Goal: Transaction & Acquisition: Purchase product/service

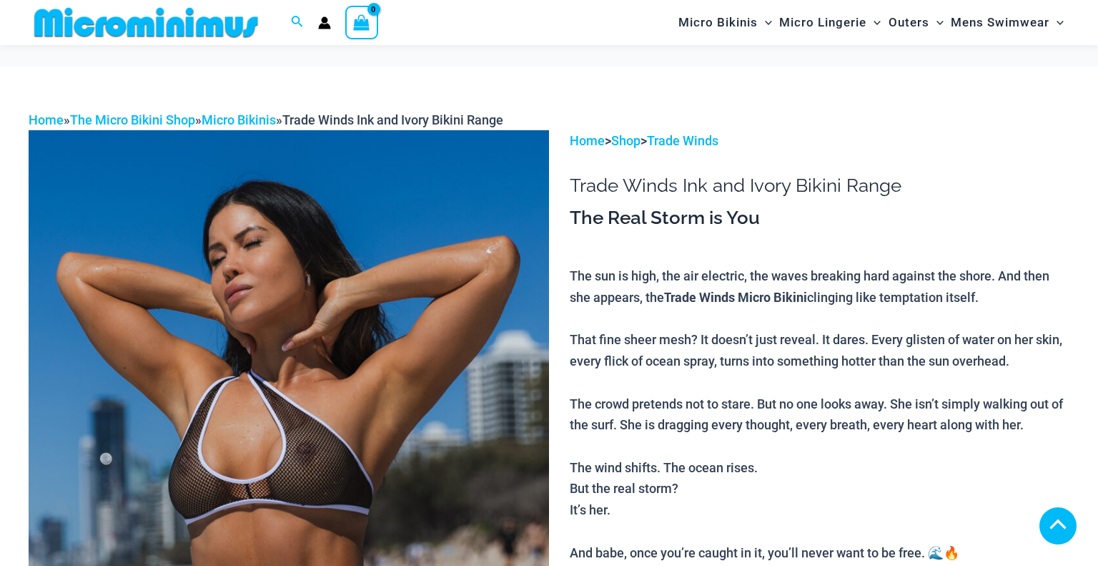
click at [300, 309] on img at bounding box center [289, 520] width 521 height 781
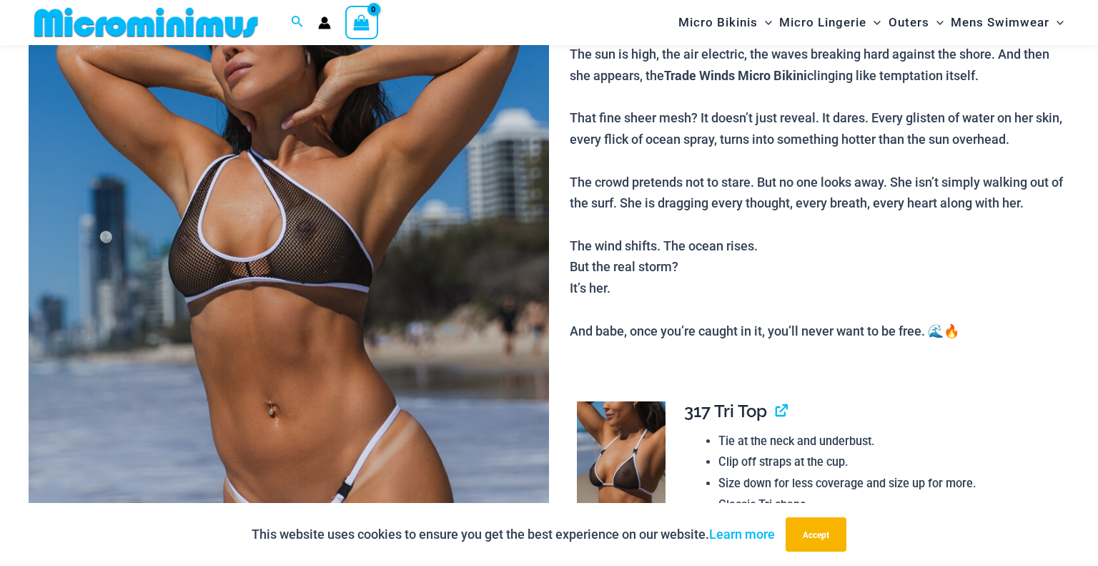
click at [270, 240] on img at bounding box center [289, 298] width 521 height 781
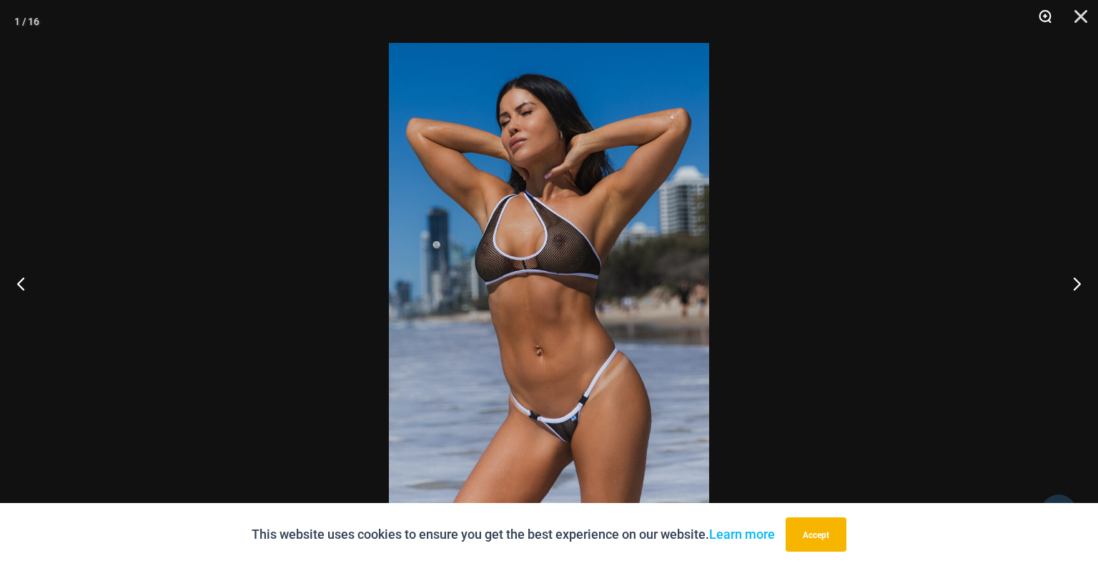
click at [1047, 16] on button "Zoom" at bounding box center [1041, 21] width 36 height 43
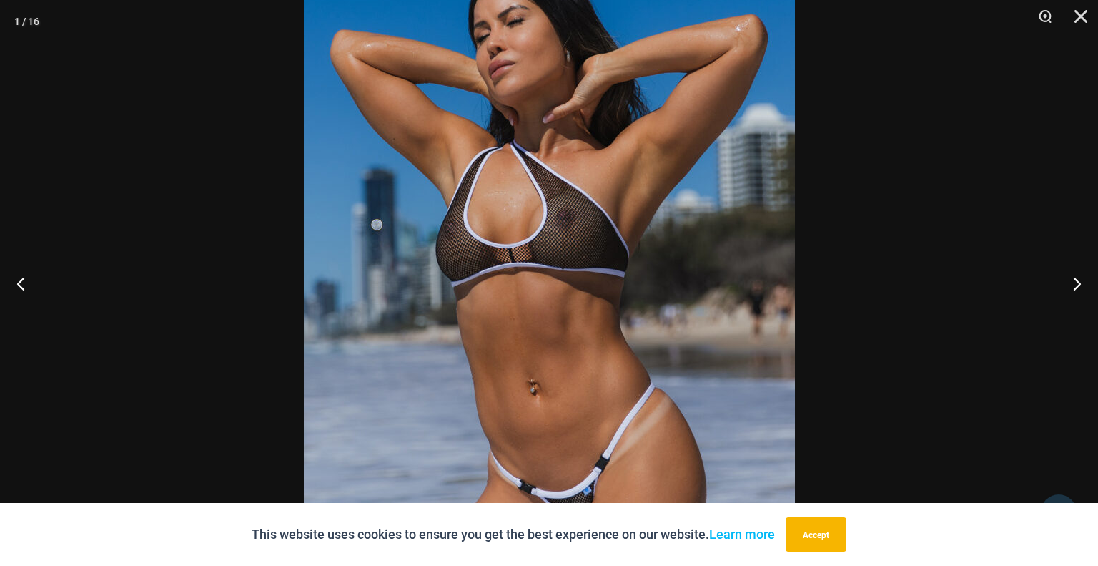
click at [709, 233] on img at bounding box center [549, 283] width 491 height 737
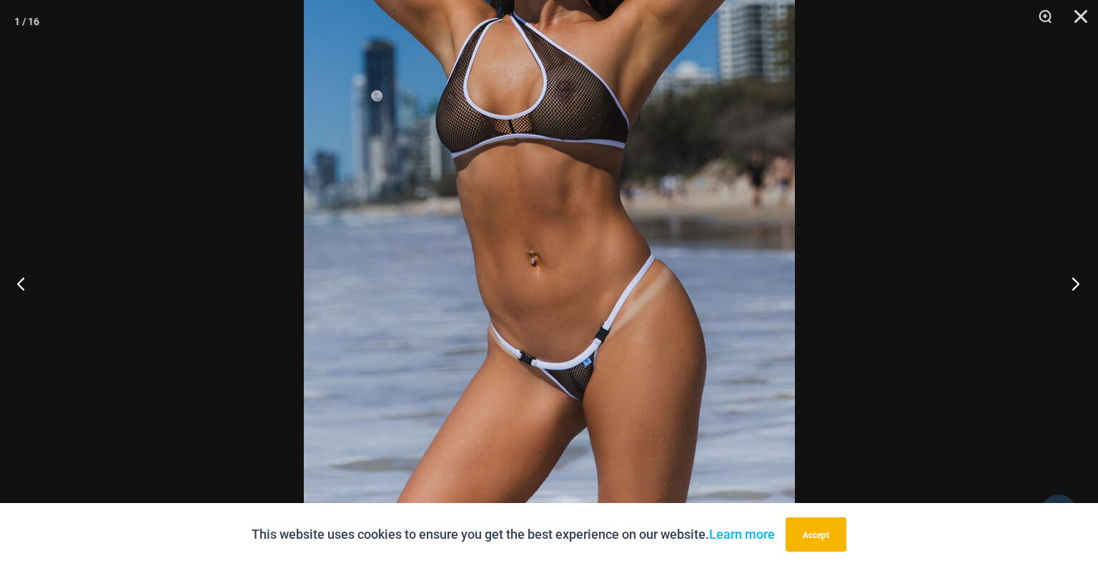
click at [1078, 285] on button "Next" at bounding box center [1072, 283] width 54 height 72
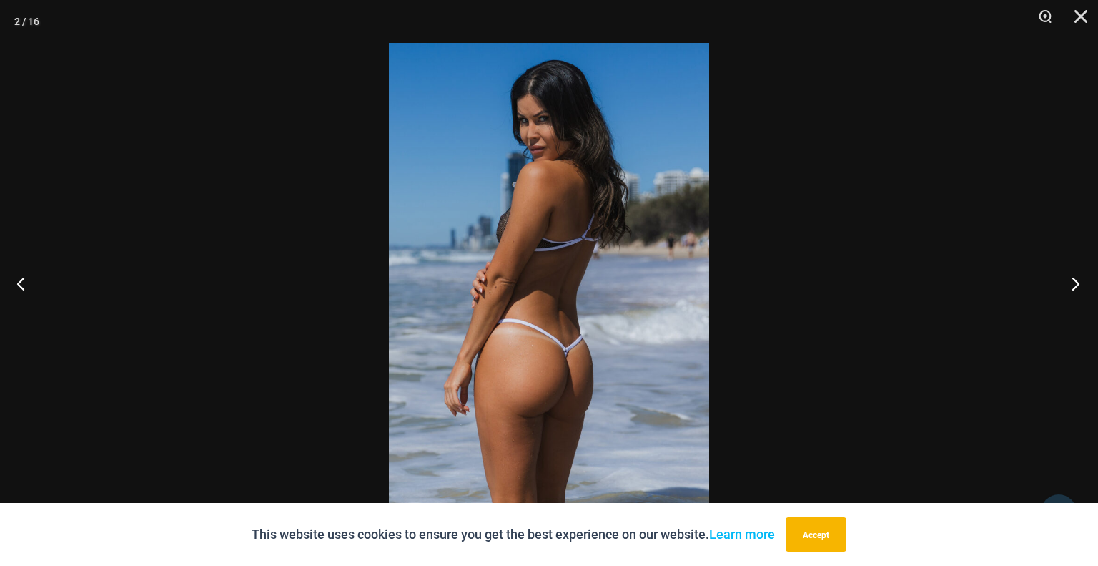
click at [1078, 285] on button "Next" at bounding box center [1072, 283] width 54 height 72
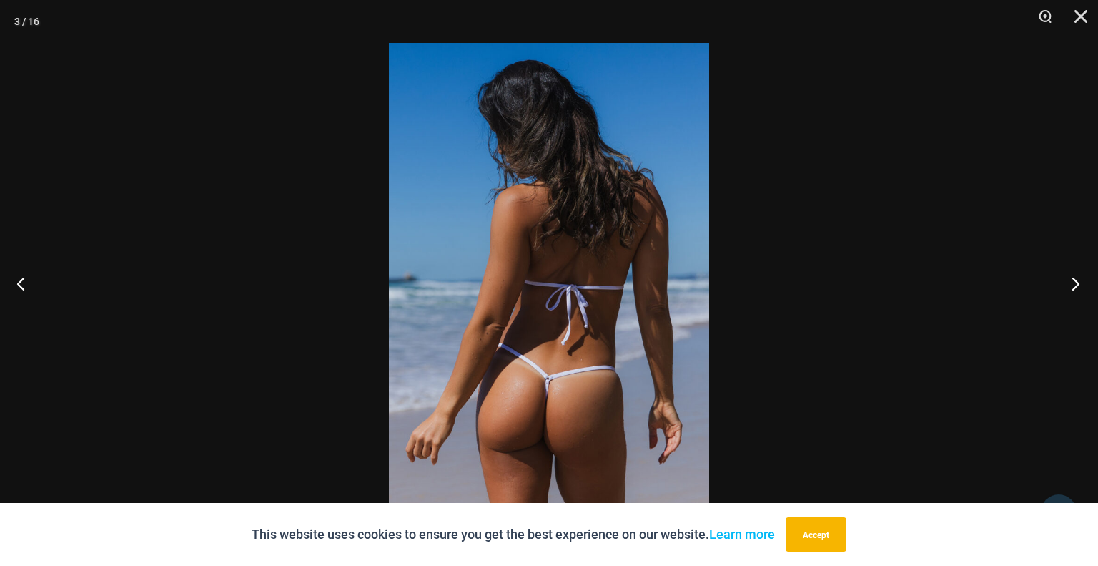
click at [1078, 285] on button "Next" at bounding box center [1072, 283] width 54 height 72
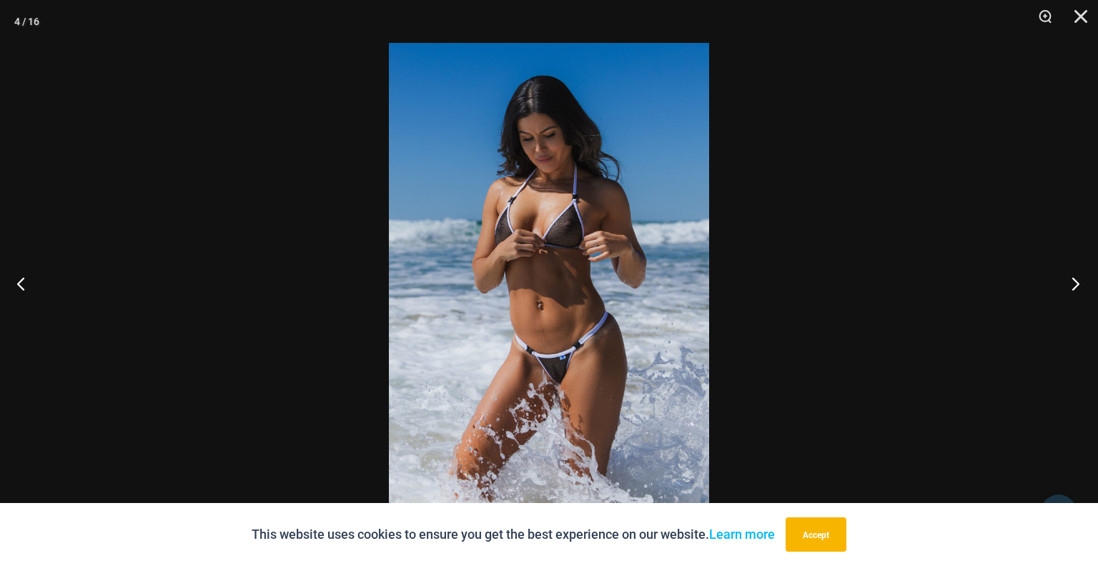
click at [1078, 285] on button "Next" at bounding box center [1072, 283] width 54 height 72
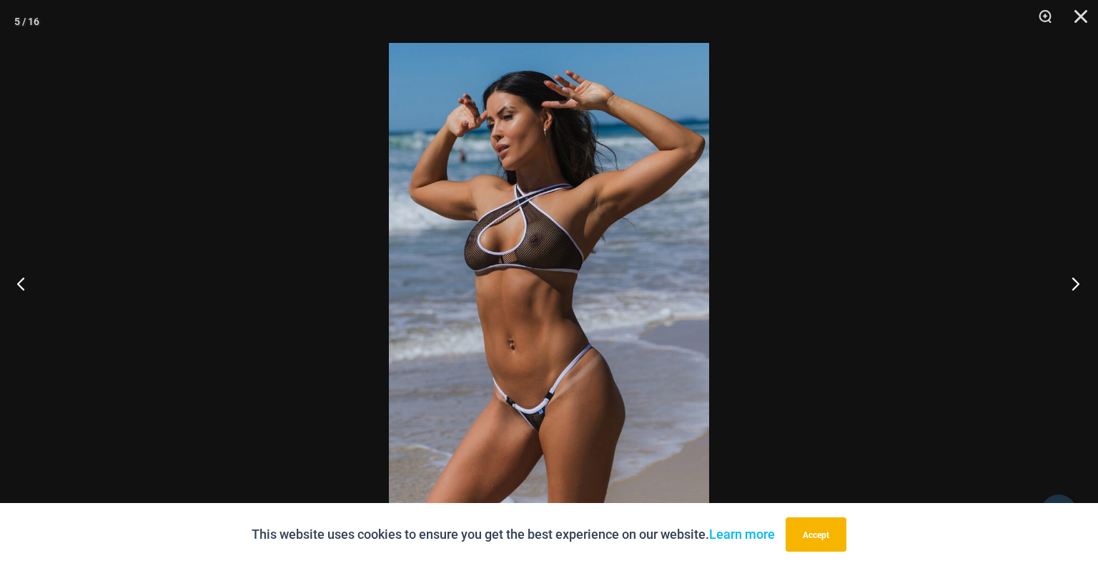
click at [1078, 285] on button "Next" at bounding box center [1072, 283] width 54 height 72
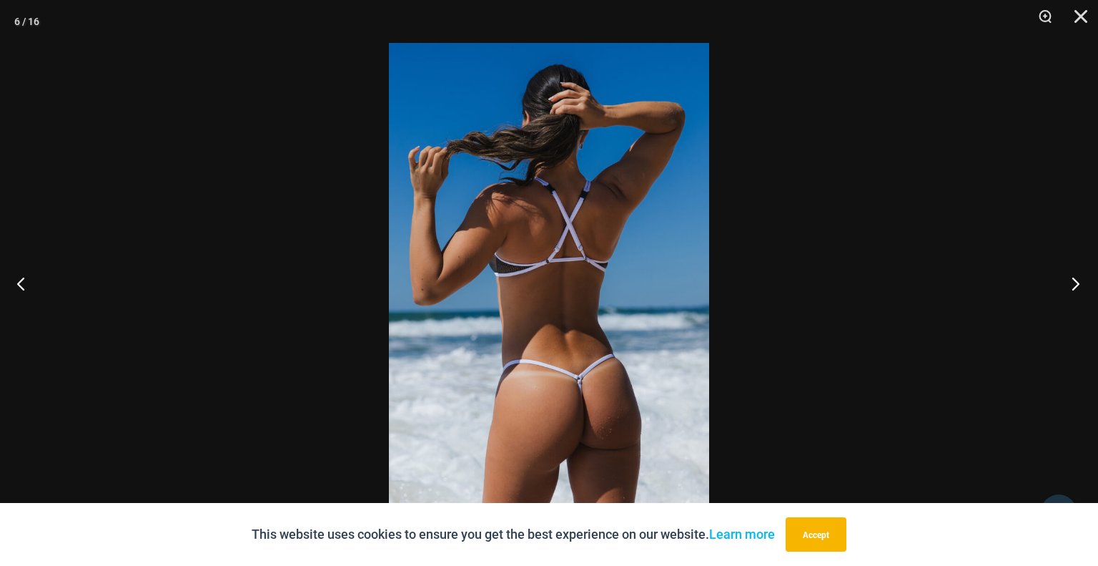
click at [1078, 285] on button "Next" at bounding box center [1072, 283] width 54 height 72
